Goal: Task Accomplishment & Management: Manage account settings

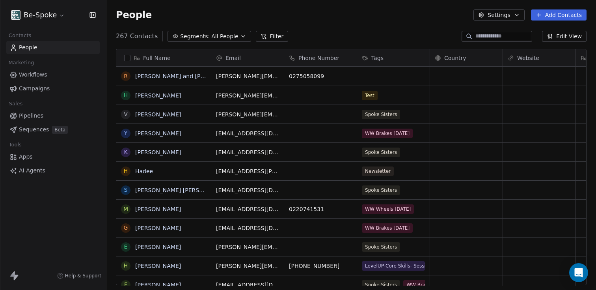
scroll to position [249, 484]
click at [143, 77] on link "[PERSON_NAME] and [PERSON_NAME]" at bounding box center [188, 76] width 106 height 6
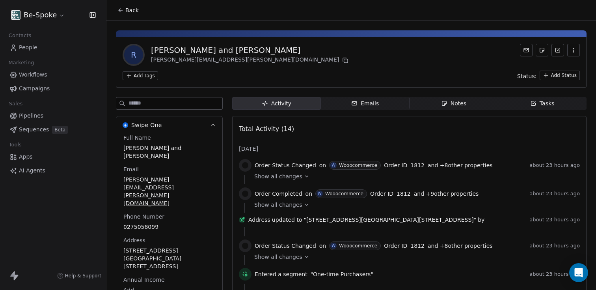
click at [570, 48] on icon "button" at bounding box center [573, 50] width 6 height 6
click at [555, 50] on icon at bounding box center [558, 50] width 6 height 6
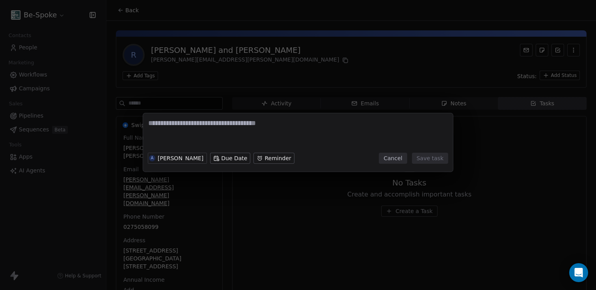
click at [390, 160] on button "Cancel" at bounding box center [393, 158] width 28 height 11
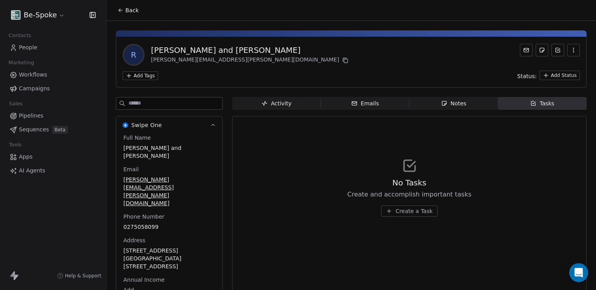
click at [148, 77] on html "Be-Spoke Contacts People Marketing Workflows Campaigns Sales Pipelines Sequence…" at bounding box center [298, 145] width 596 height 290
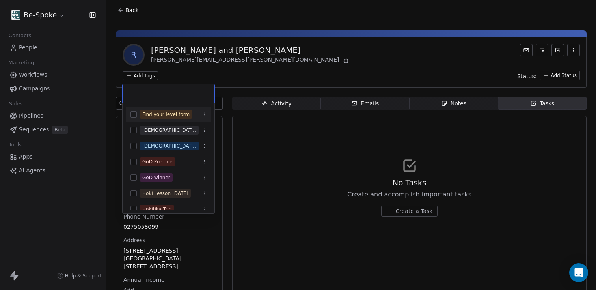
click at [144, 71] on html "Be-Spoke Contacts People Marketing Workflows Campaigns Sales Pipelines Sequence…" at bounding box center [298, 145] width 596 height 290
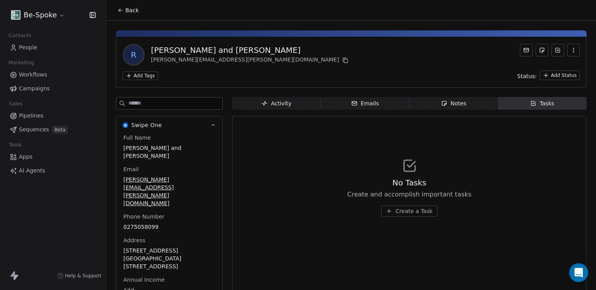
click at [551, 76] on html "Be-Spoke Contacts People Marketing Workflows Campaigns Sales Pipelines Sequence…" at bounding box center [298, 145] width 596 height 290
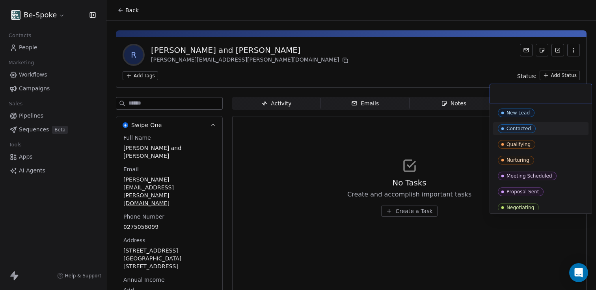
click at [180, 82] on html "Be-Spoke Contacts People Marketing Workflows Campaigns Sales Pipelines Sequence…" at bounding box center [298, 145] width 596 height 290
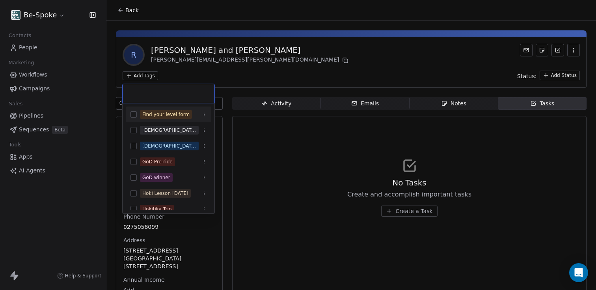
click at [142, 77] on html "Be-Spoke Contacts People Marketing Workflows Campaigns Sales Pipelines Sequence…" at bounding box center [298, 145] width 596 height 290
click at [236, 69] on html "Be-Spoke Contacts People Marketing Workflows Campaigns Sales Pipelines Sequence…" at bounding box center [298, 145] width 596 height 290
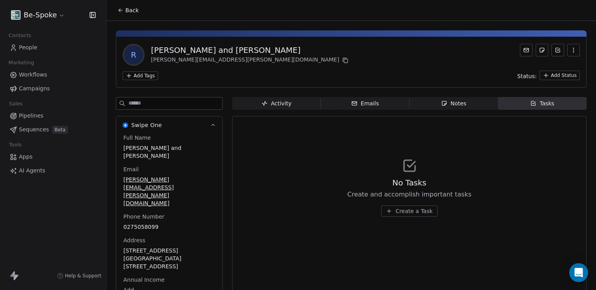
click at [118, 9] on icon at bounding box center [120, 10] width 6 height 6
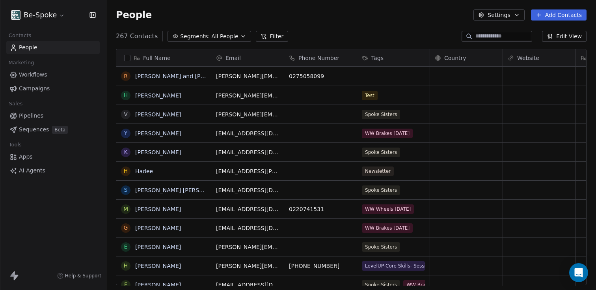
scroll to position [249, 484]
click at [190, 84] on div "R [PERSON_NAME] and [PERSON_NAME]" at bounding box center [175, 78] width 118 height 23
drag, startPoint x: 146, startPoint y: 74, endPoint x: 88, endPoint y: 78, distance: 58.5
click at [88, 78] on html "Be-Spoke Contacts People Marketing Workflows Campaigns Sales Pipelines Sequence…" at bounding box center [298, 145] width 596 height 290
drag, startPoint x: 145, startPoint y: 73, endPoint x: 153, endPoint y: 77, distance: 8.7
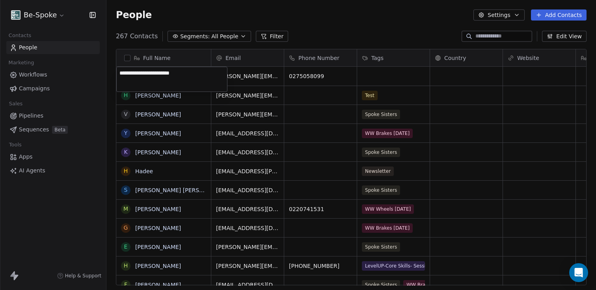
click at [145, 73] on textarea "**********" at bounding box center [172, 79] width 110 height 24
type textarea "**********"
click at [185, 86] on textarea "**********" at bounding box center [172, 79] width 110 height 24
click at [195, 108] on html "Be-Spoke Contacts People Marketing Workflows Campaigns Sales Pipelines Sequence…" at bounding box center [298, 145] width 596 height 290
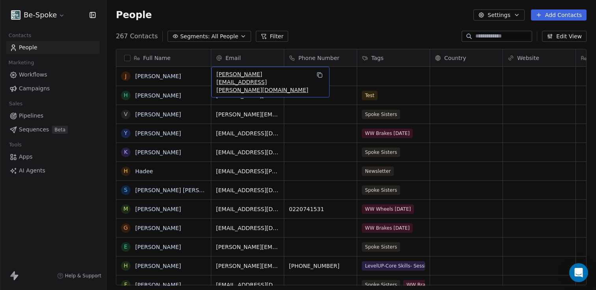
click at [273, 72] on span "[PERSON_NAME][EMAIL_ADDRESS][PERSON_NAME][DOMAIN_NAME]" at bounding box center [263, 82] width 94 height 24
type input "*"
click at [345, 78] on html "Be-Spoke Contacts People Marketing Workflows Campaigns Sales Pipelines Sequence…" at bounding box center [298, 145] width 596 height 290
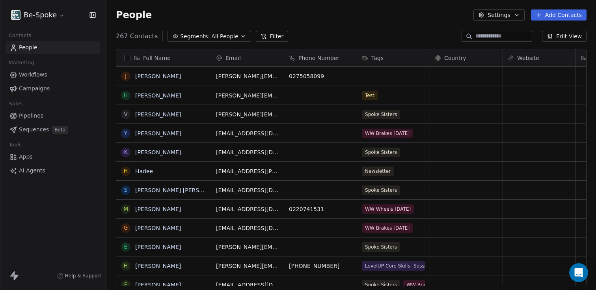
click at [0, 0] on button "grid" at bounding box center [0, 0] width 0 height 0
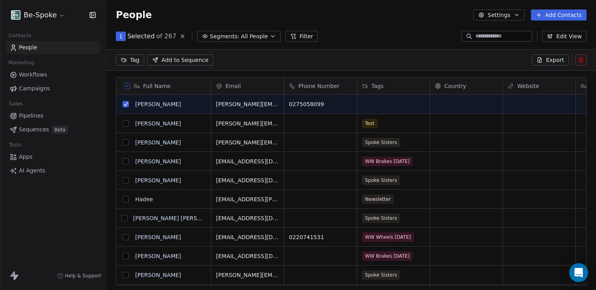
click at [131, 59] on html "Be-Spoke Contacts People Marketing Workflows Campaigns Sales Pipelines Sequence…" at bounding box center [298, 145] width 596 height 290
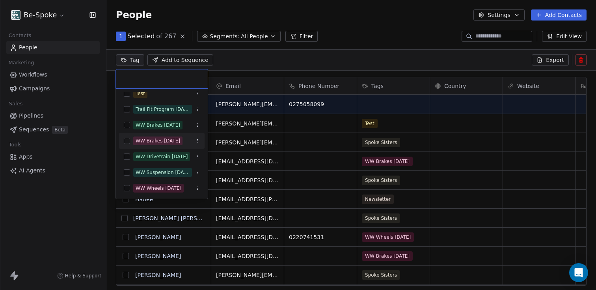
scroll to position [0, 0]
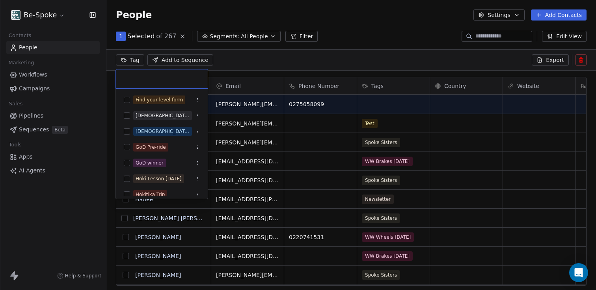
click at [258, 57] on html "Be-Spoke Contacts People Marketing Workflows Campaigns Sales Pipelines Sequence…" at bounding box center [298, 145] width 596 height 290
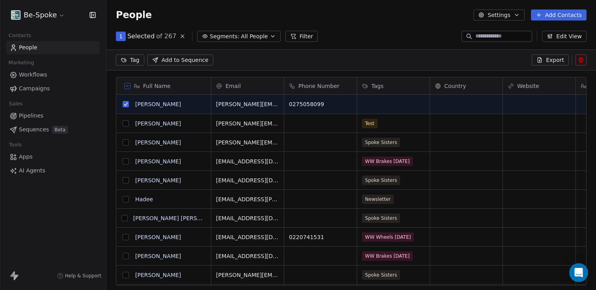
click at [583, 63] on icon at bounding box center [581, 60] width 6 height 6
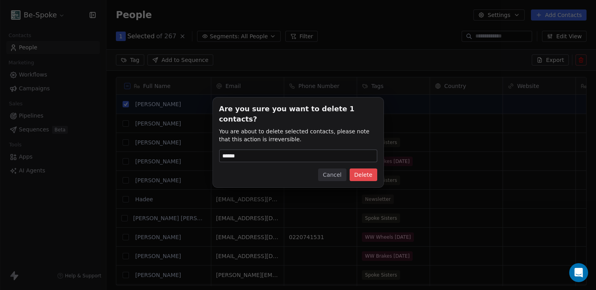
type input "******"
